Goal: Information Seeking & Learning: Learn about a topic

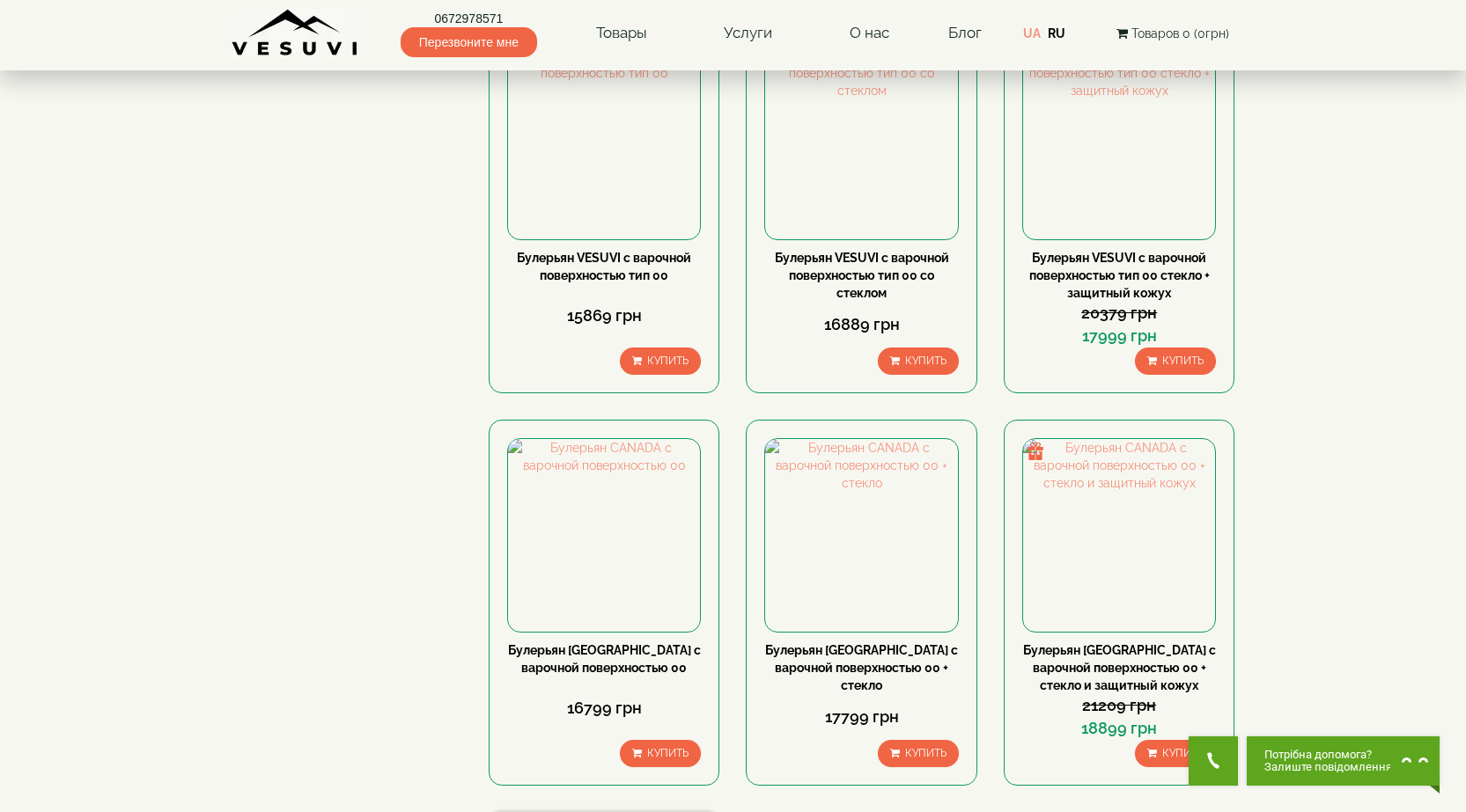
scroll to position [1320, 0]
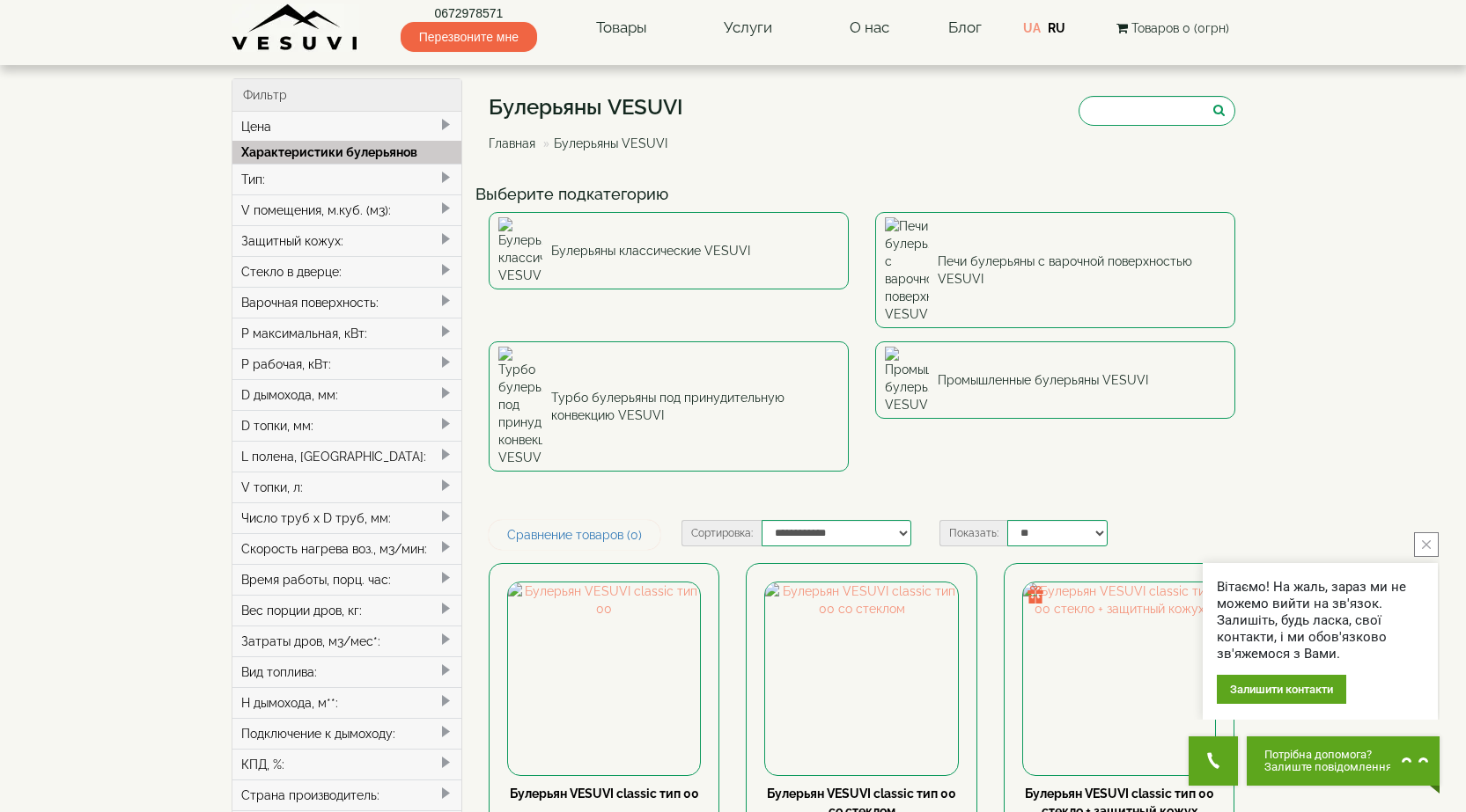
scroll to position [0, 0]
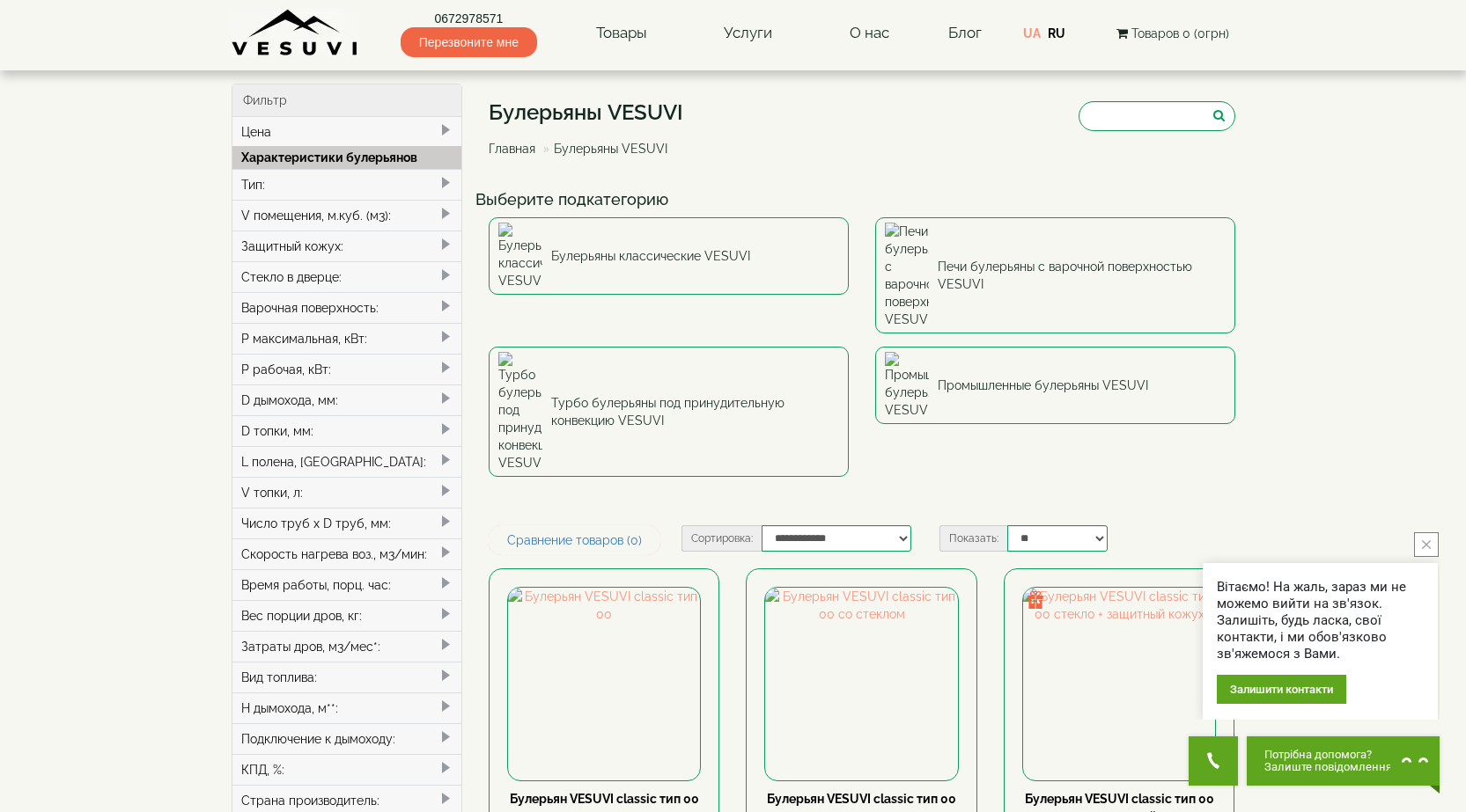
click at [451, 209] on span at bounding box center [446, 214] width 15 height 14
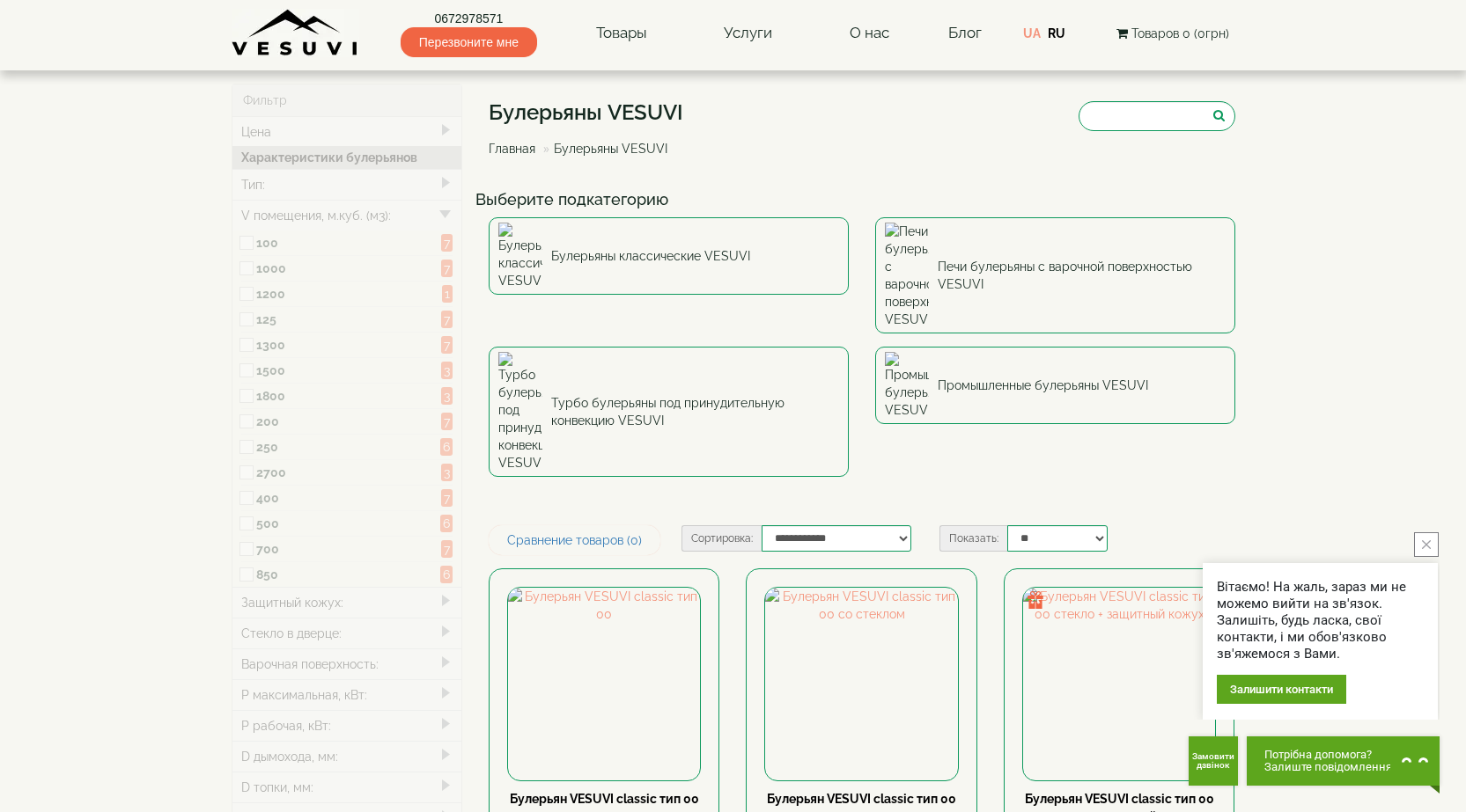
type input "*****"
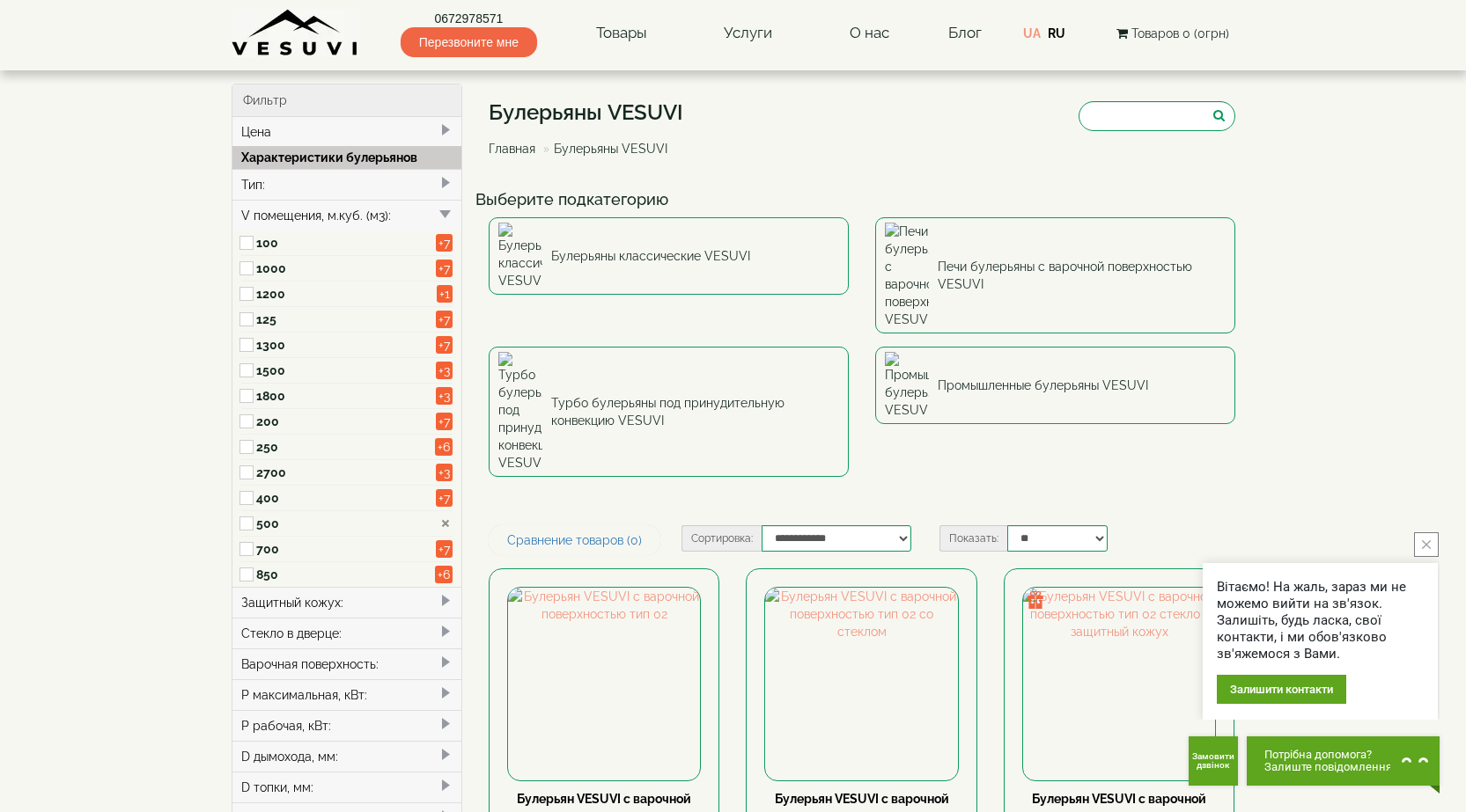
click at [248, 540] on span at bounding box center [248, 549] width 15 height 25
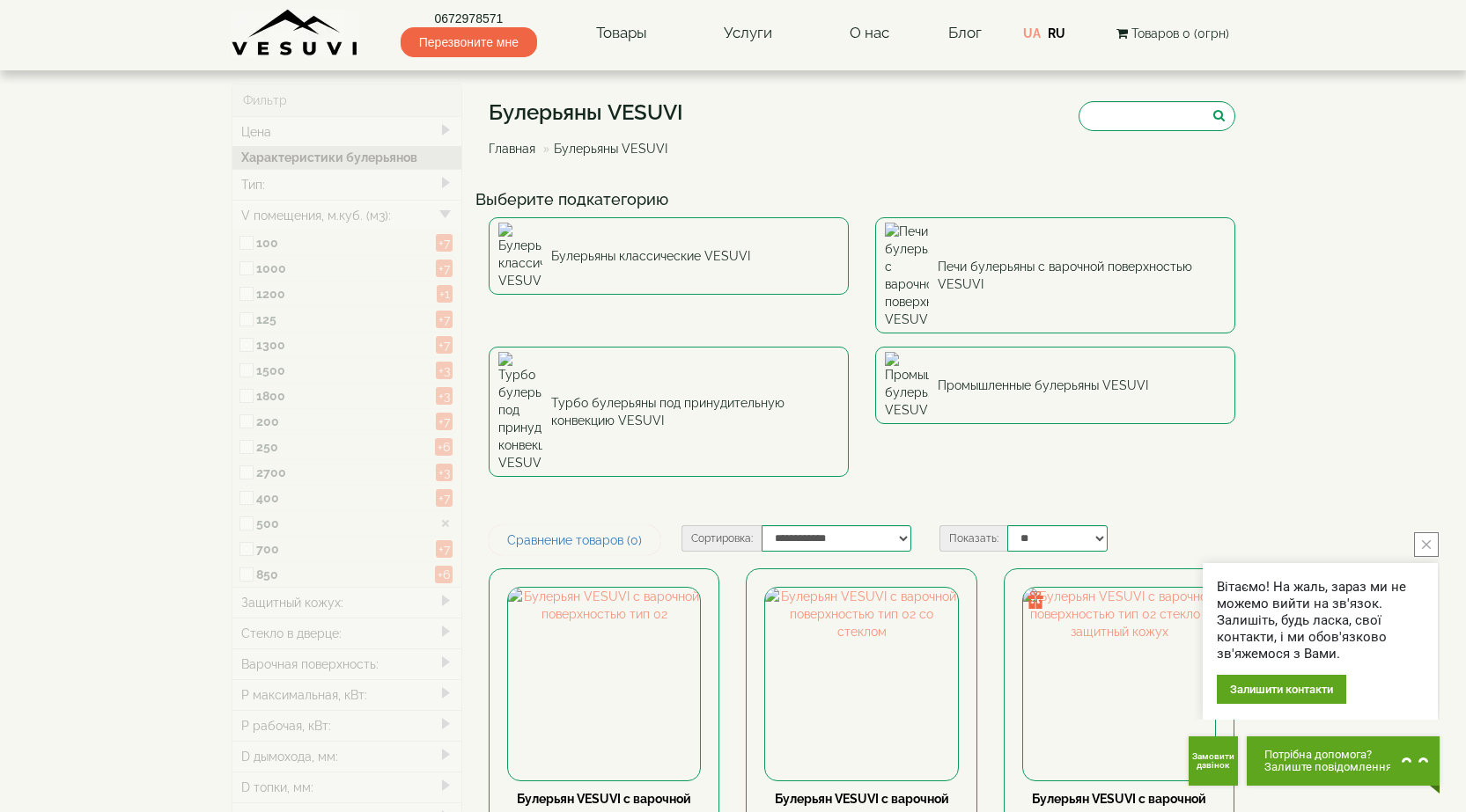
type input "*****"
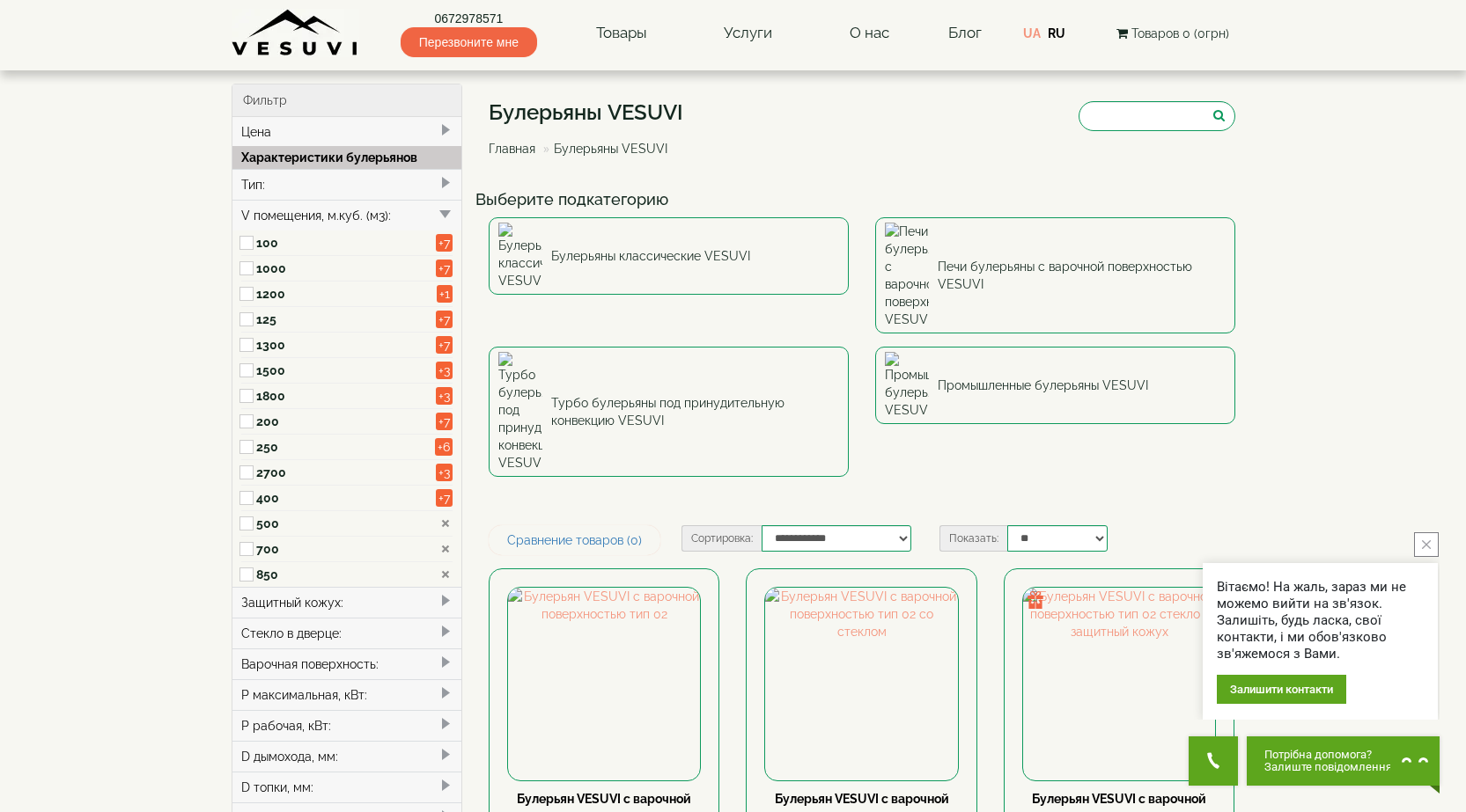
click at [1422, 546] on icon "close button" at bounding box center [1426, 545] width 9 height 9
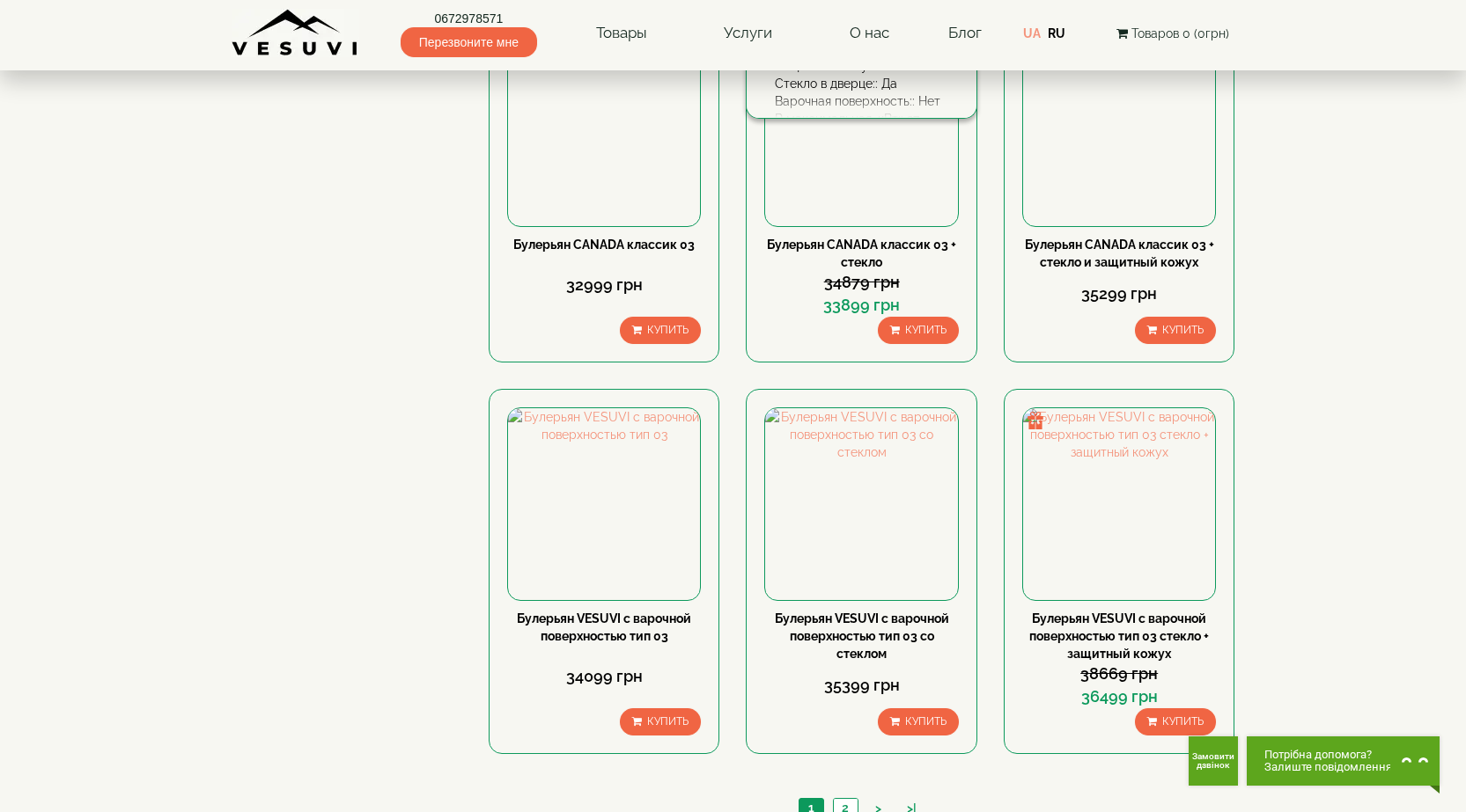
scroll to position [1760, 0]
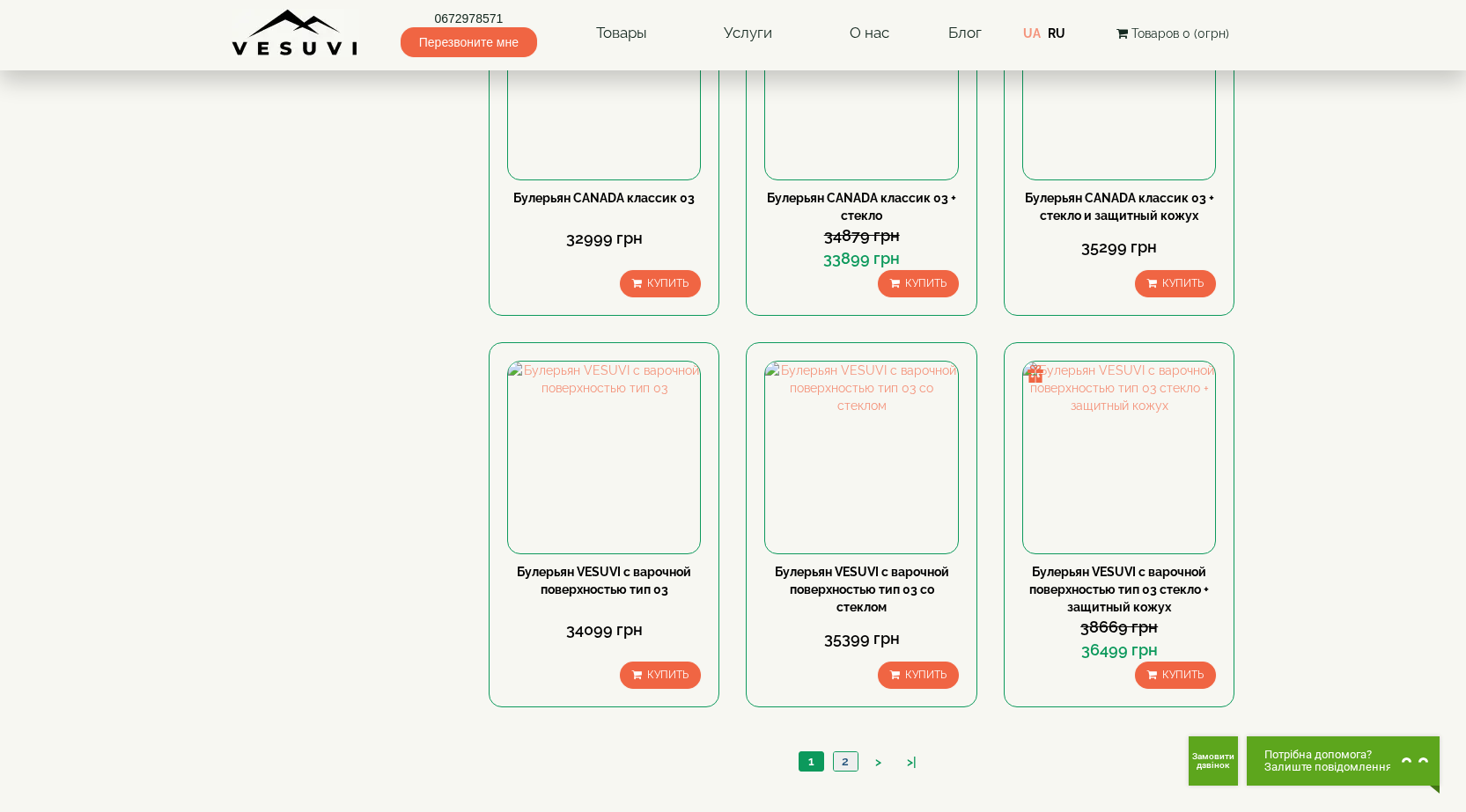
click at [846, 752] on link "2" at bounding box center [845, 761] width 24 height 18
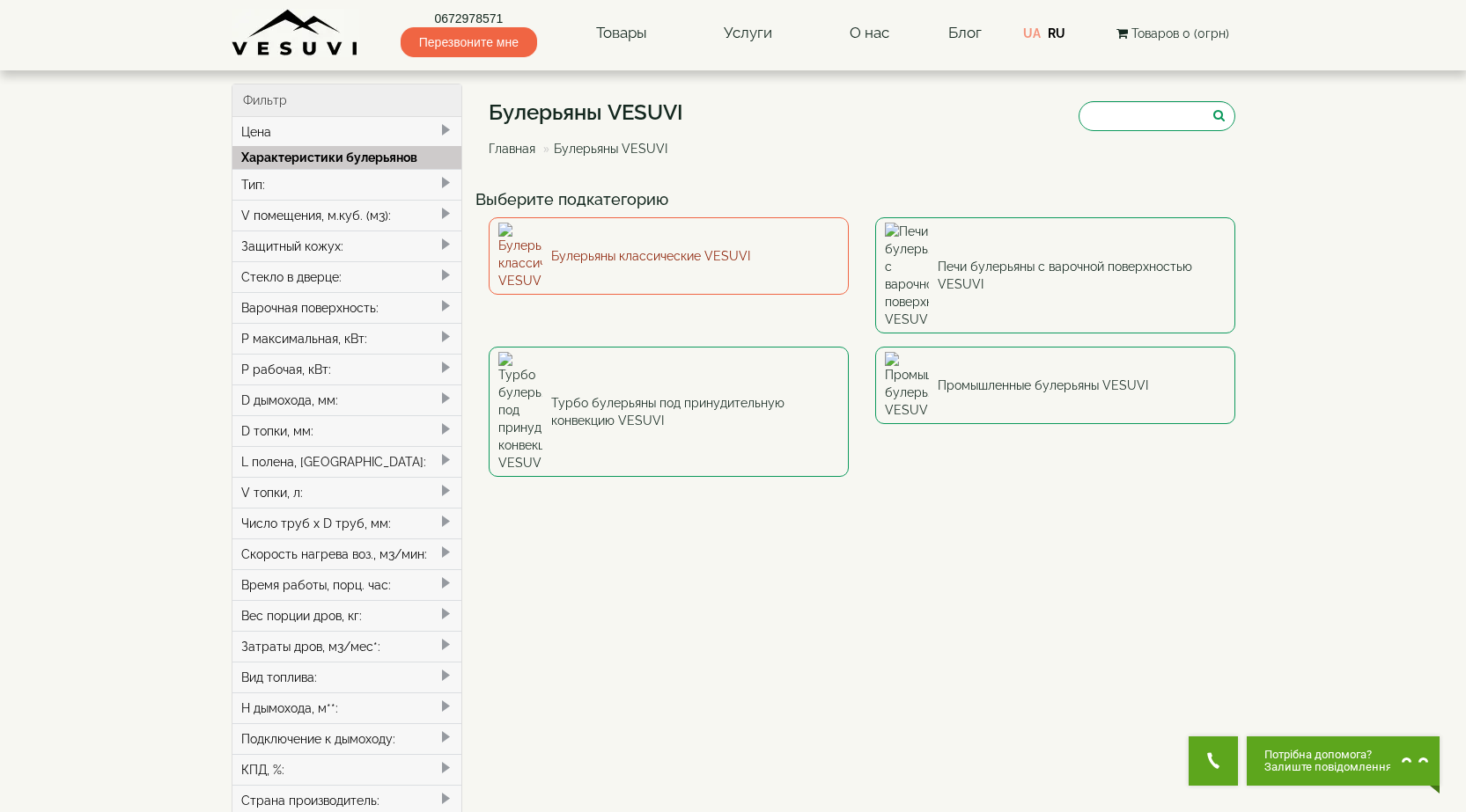
click at [669, 238] on link "Булерьяны классические VESUVI" at bounding box center [668, 256] width 360 height 77
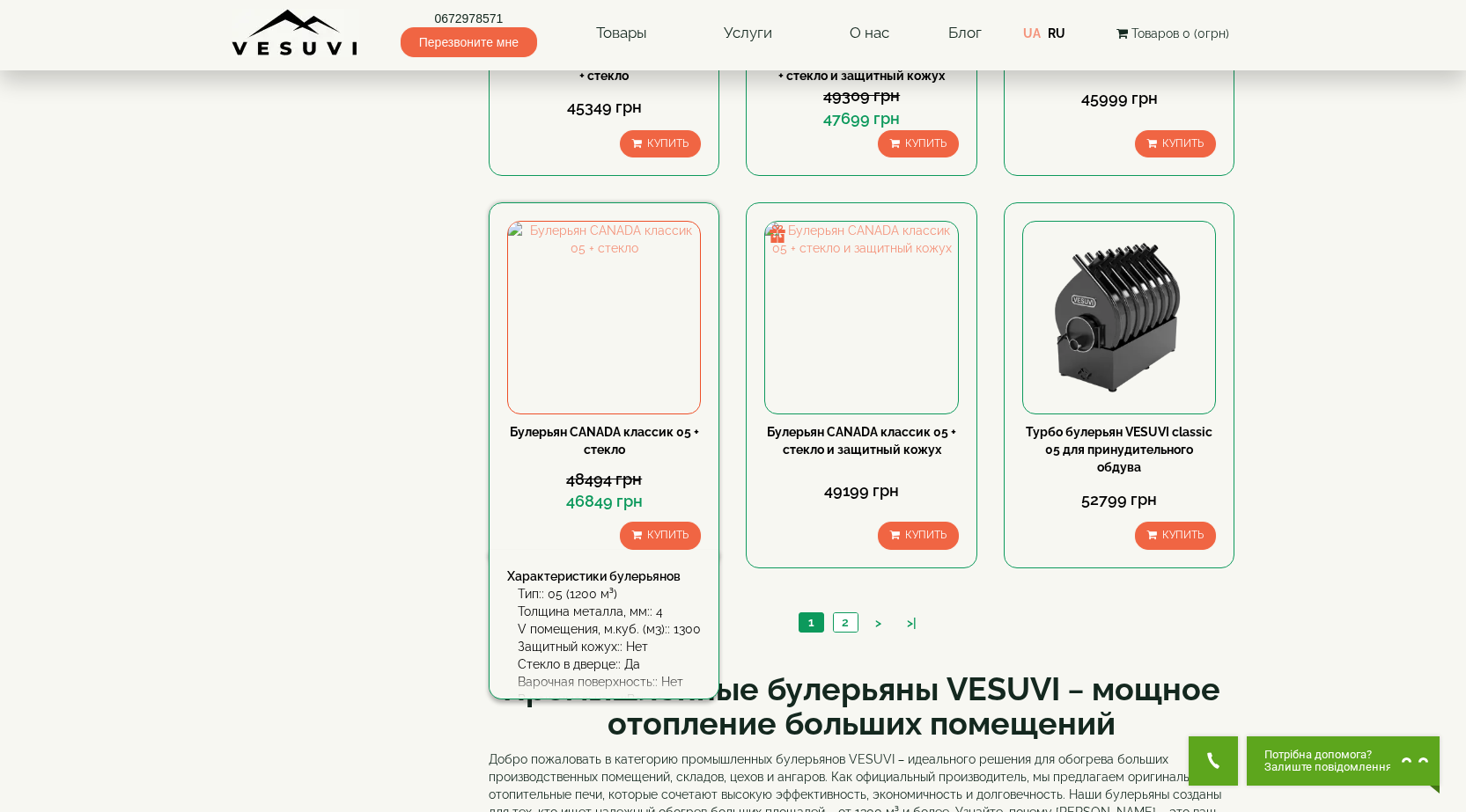
scroll to position [1584, 0]
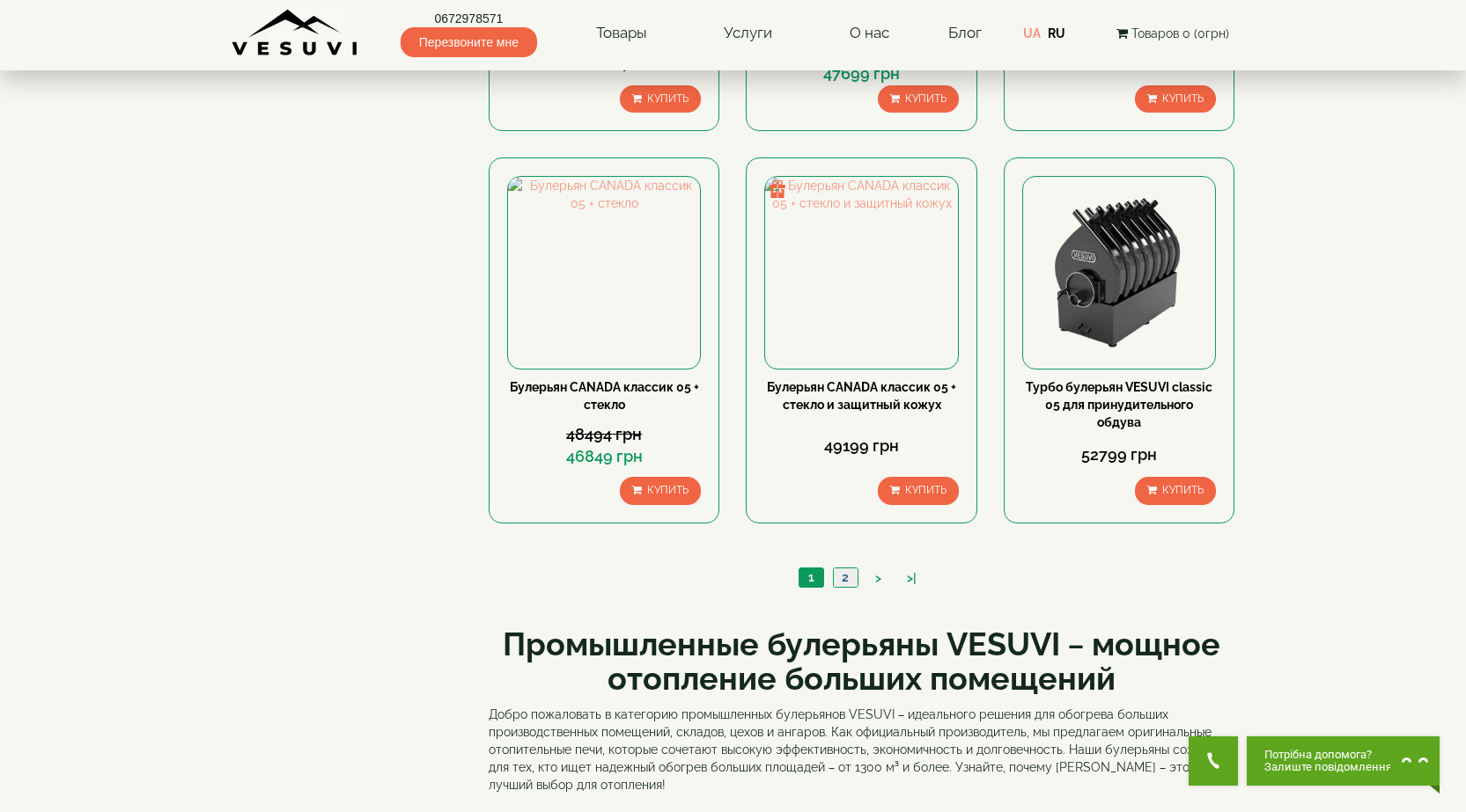
click at [851, 576] on link "2" at bounding box center [845, 577] width 24 height 18
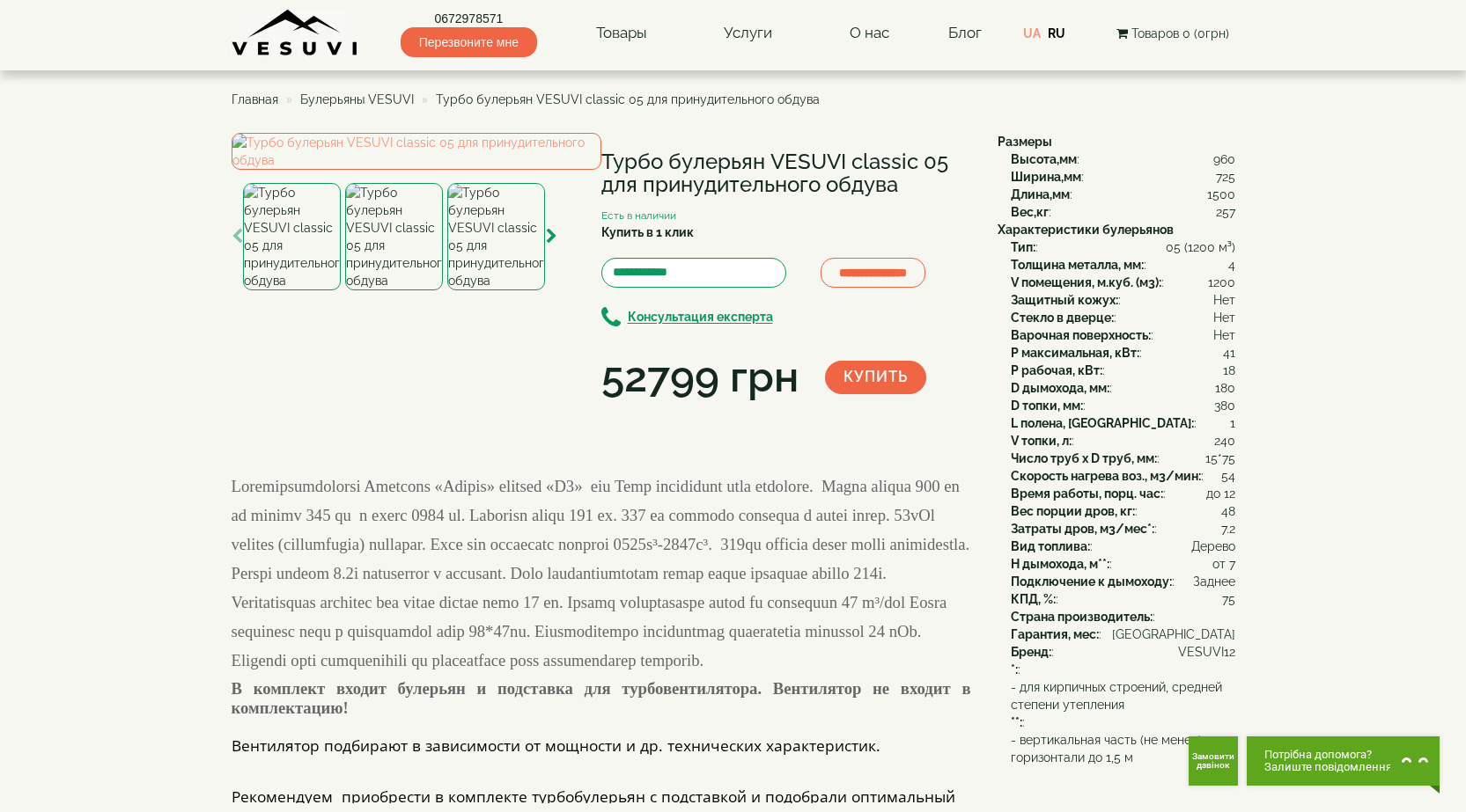
drag, startPoint x: 598, startPoint y: 156, endPoint x: 936, endPoint y: 188, distance: 339.5
click at [936, 188] on div "**********" at bounding box center [607, 270] width 752 height 275
copy div "Турбо булерьян VESUVI classic 05 для принудительного обдува"
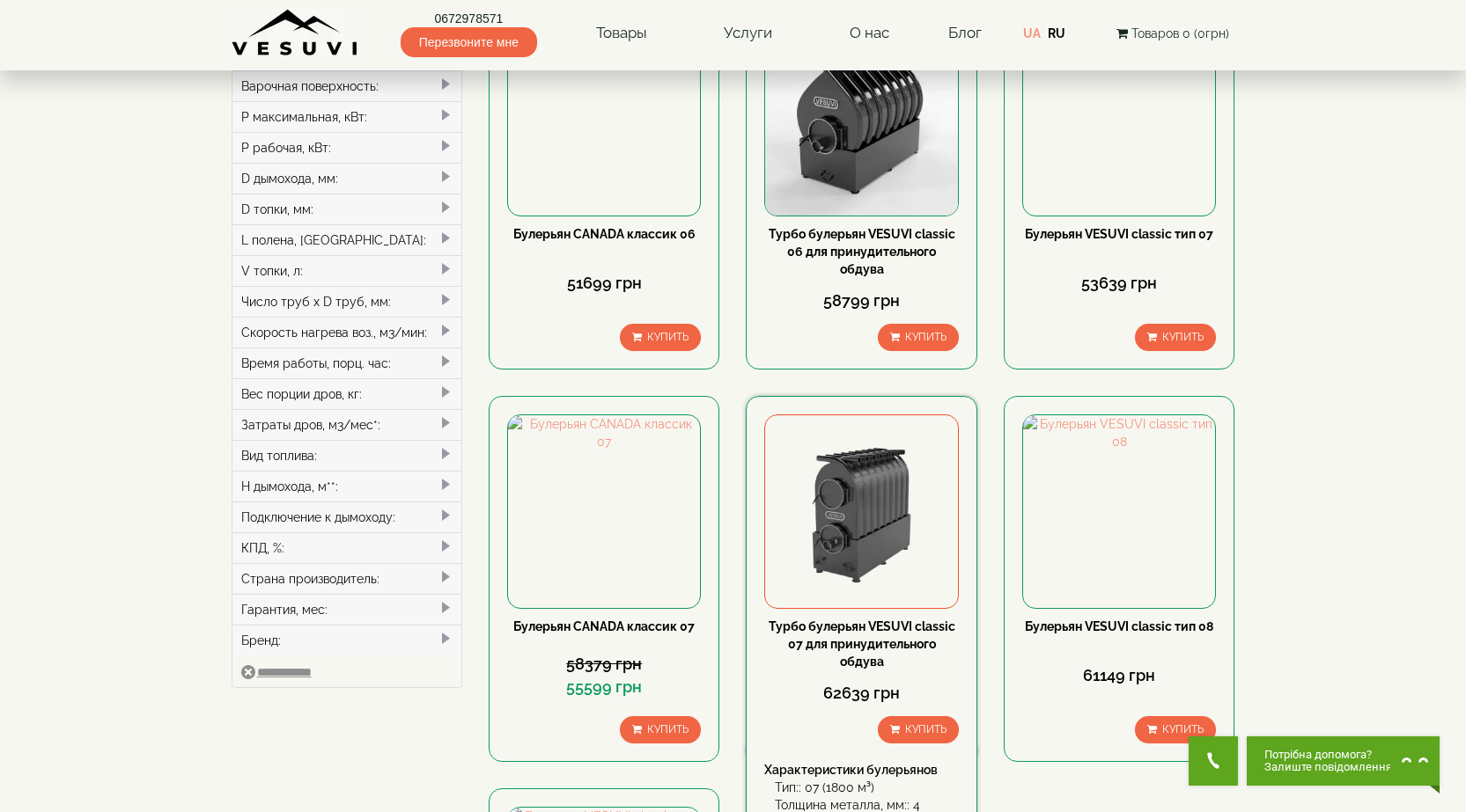
scroll to position [264, 0]
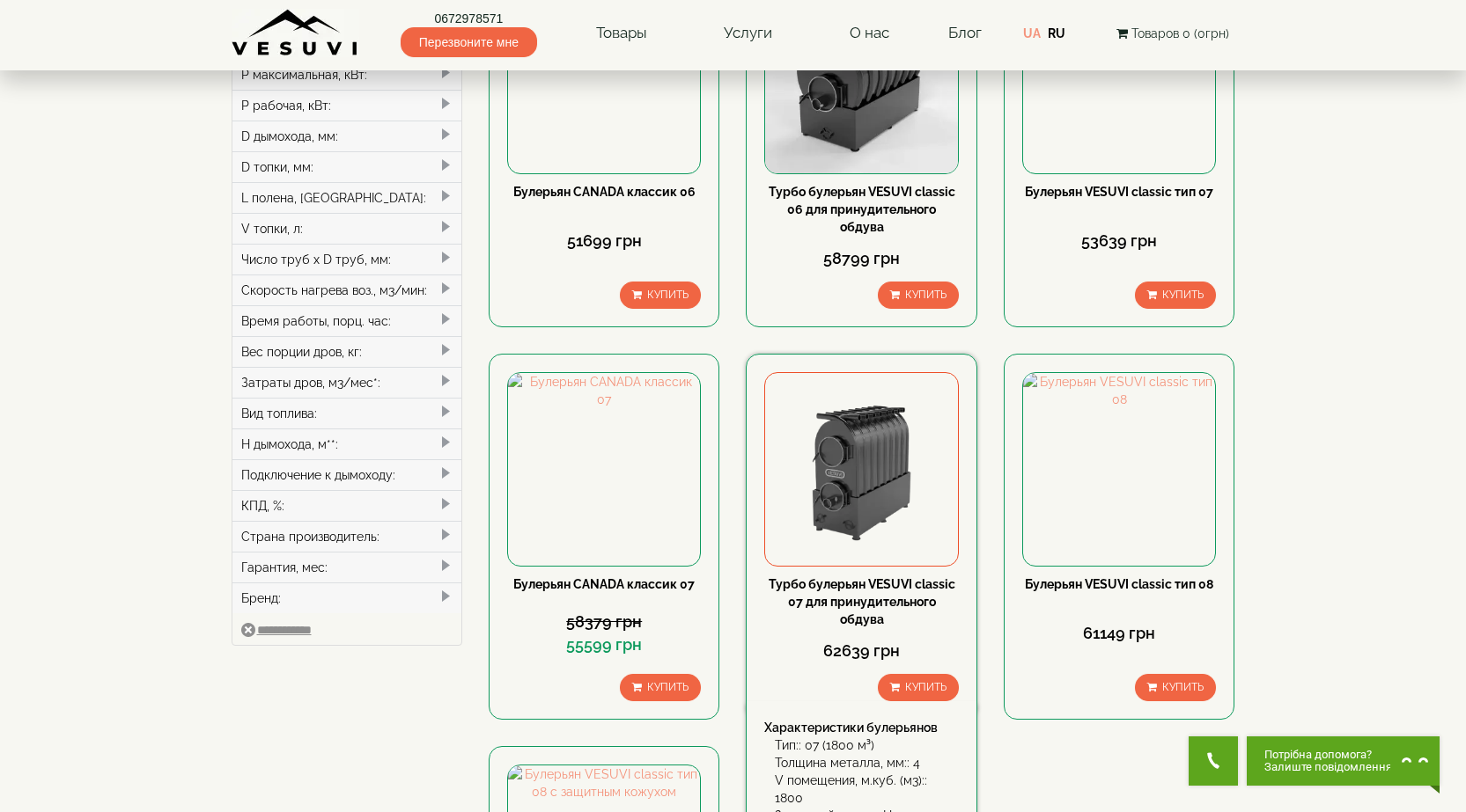
drag, startPoint x: 841, startPoint y: 593, endPoint x: 820, endPoint y: 573, distance: 29.0
drag, startPoint x: 820, startPoint y: 573, endPoint x: 802, endPoint y: 585, distance: 21.6
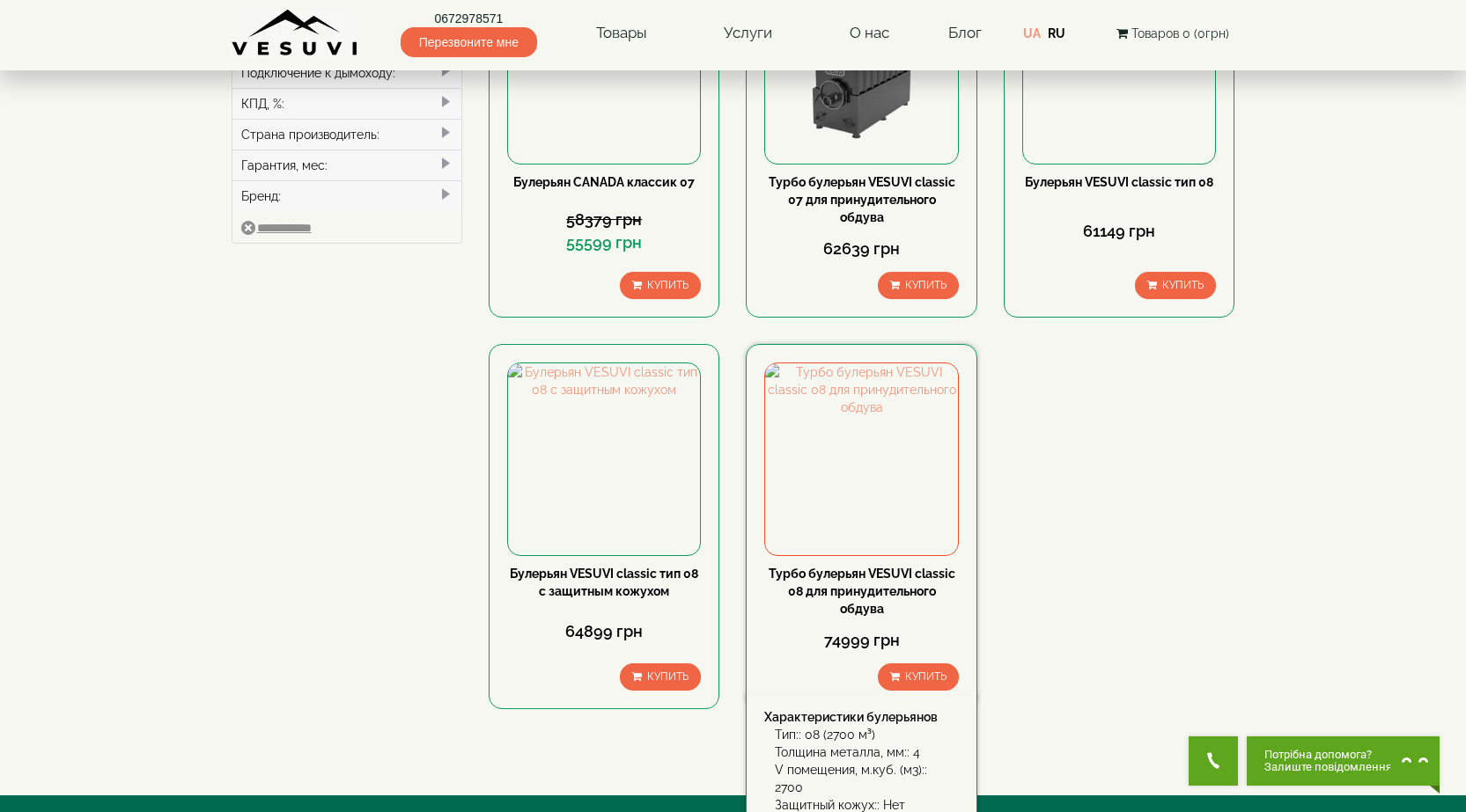
scroll to position [704, 0]
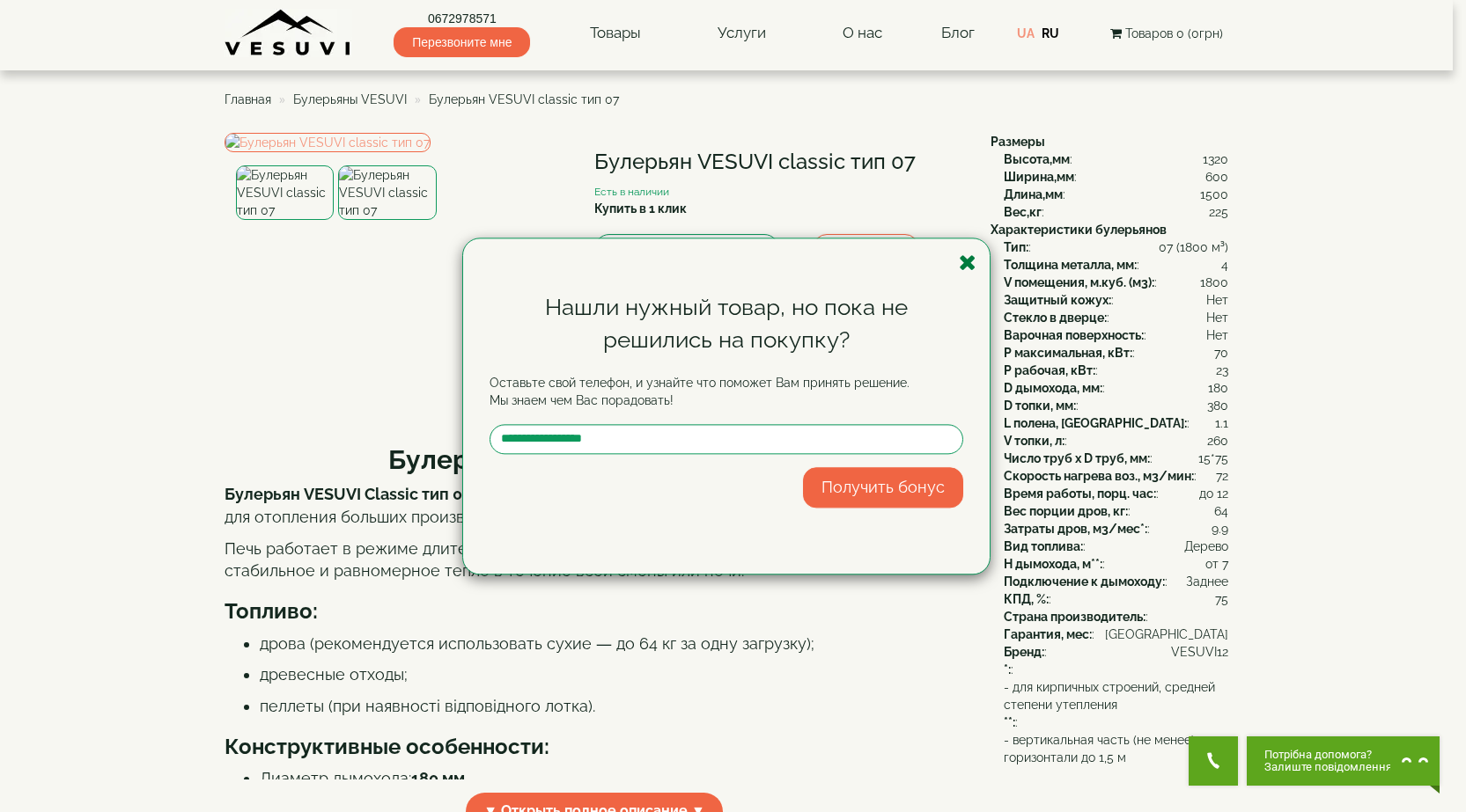
click at [973, 269] on icon "button" at bounding box center [967, 263] width 17 height 22
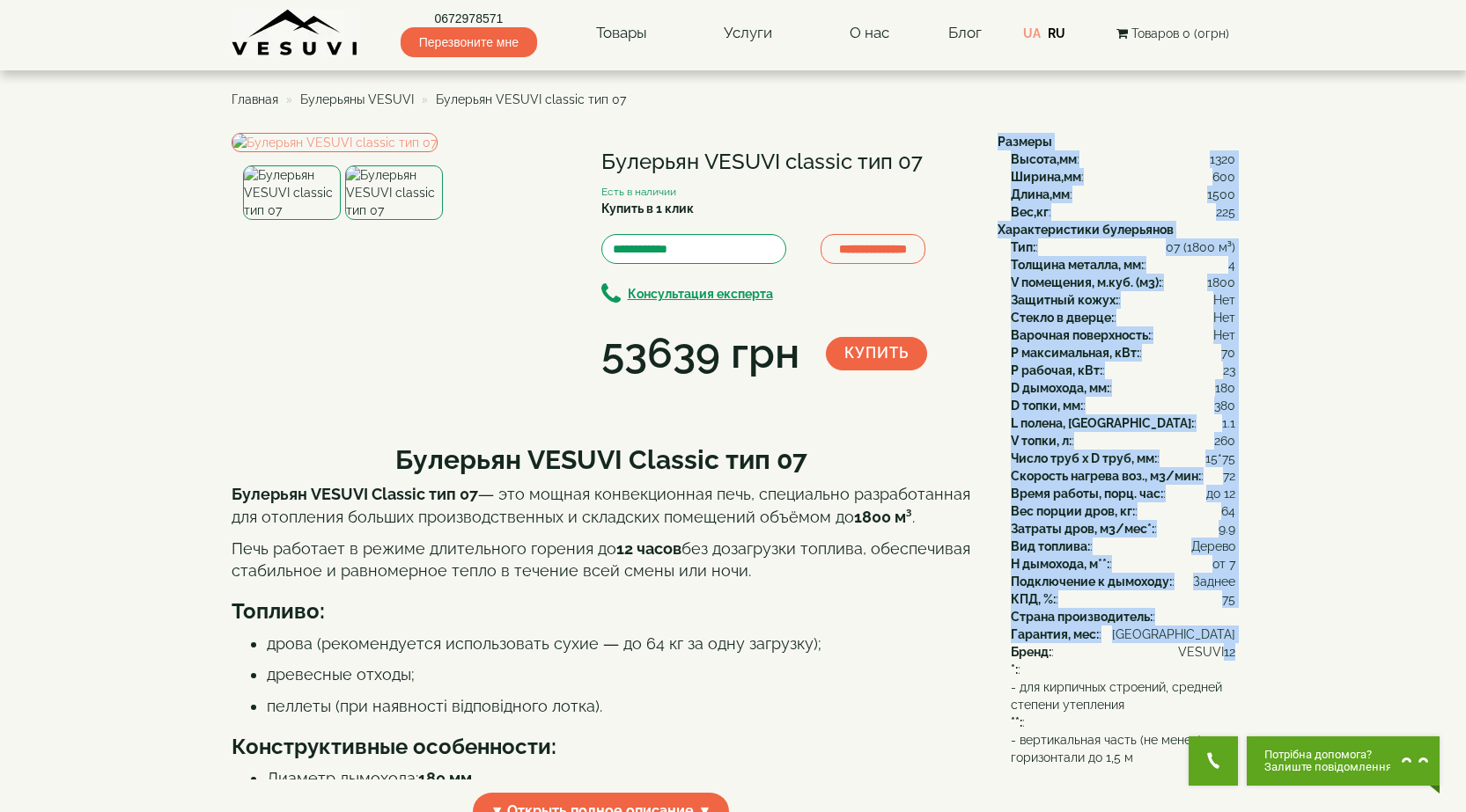
drag, startPoint x: 998, startPoint y: 139, endPoint x: 1232, endPoint y: 634, distance: 547.5
click at [1232, 634] on div "Размеры Высота,мм : 1320 Ширина,мм : 600 Длина,мм : 1500 Вес,кг : 225 Характери…" at bounding box center [1110, 450] width 251 height 633
copy div "Loremip Dolors,am : 7683 Consec,ad : 163 Elits,do : 3557 Eiu,te : 729 Incididun…"
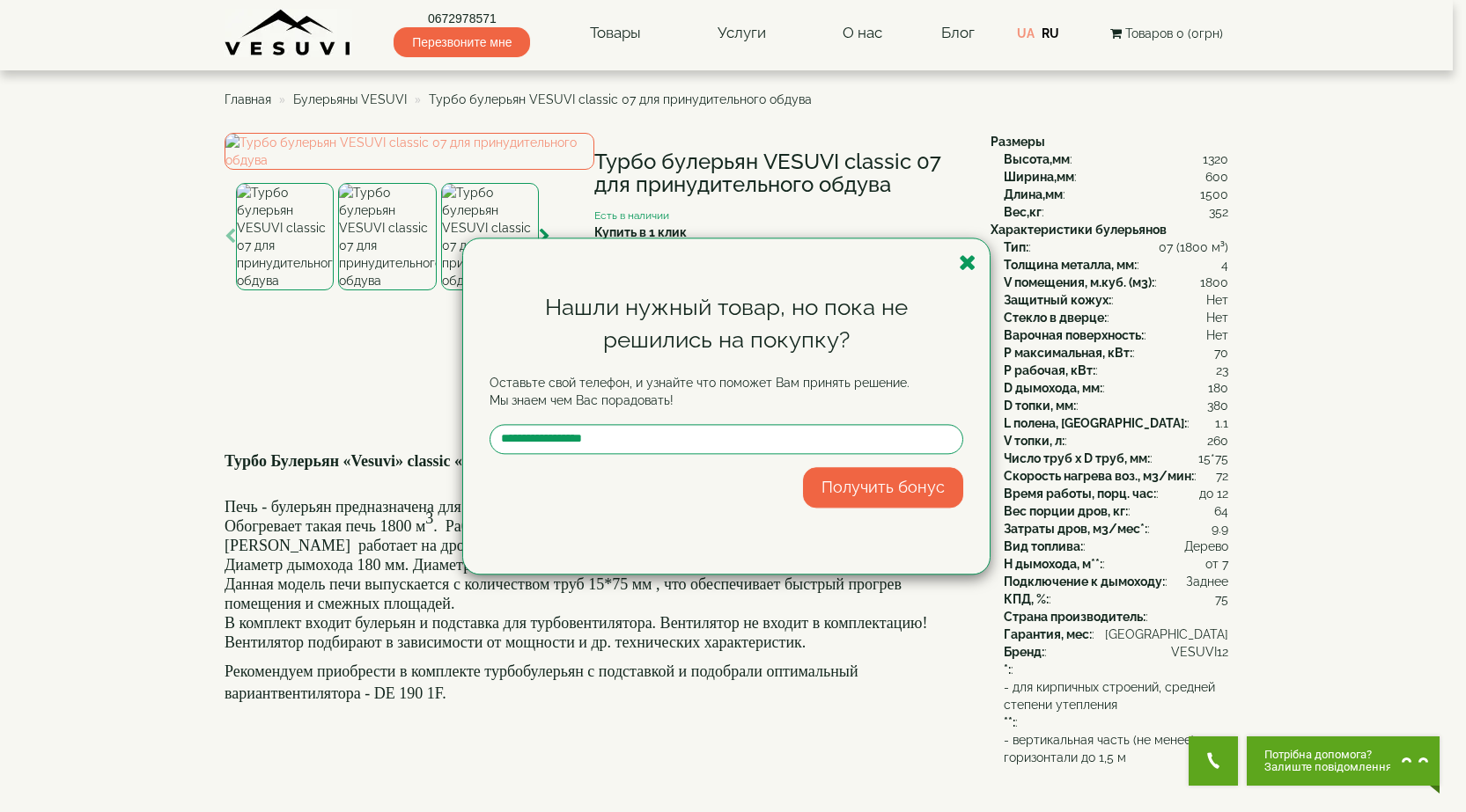
click at [967, 271] on icon "button" at bounding box center [967, 263] width 17 height 22
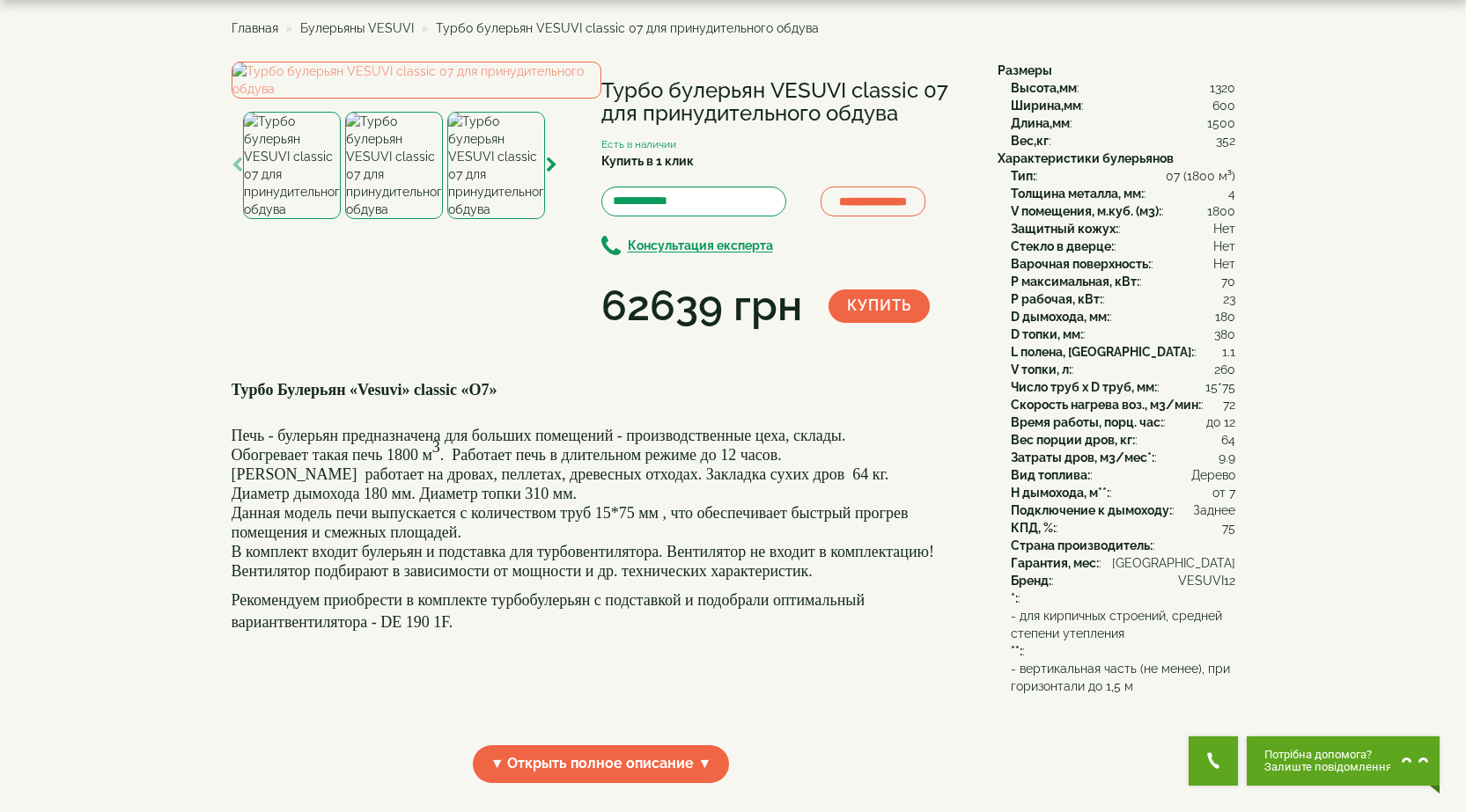
scroll to position [176, 0]
